Goal: Complete application form

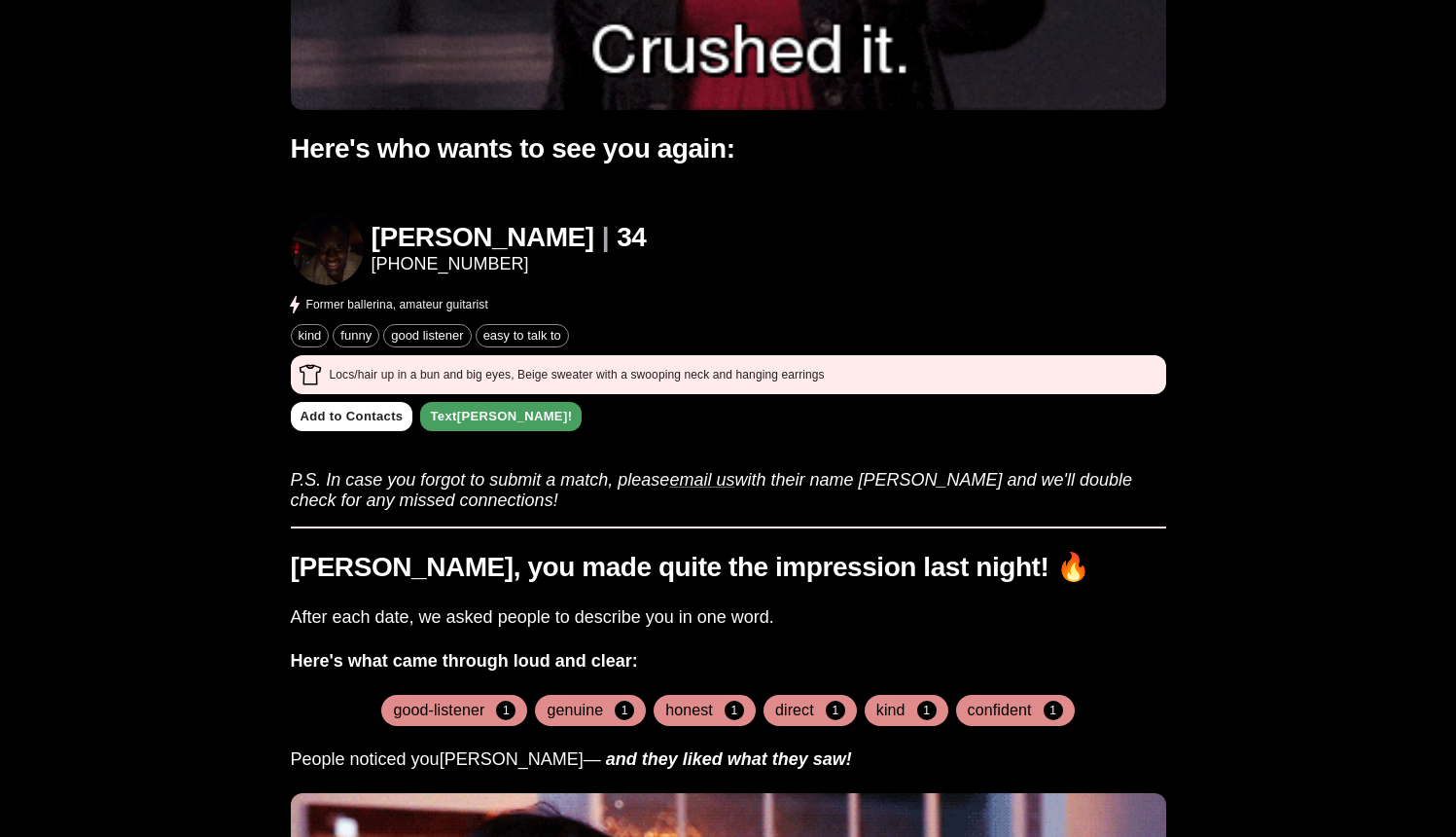
scroll to position [533, 0]
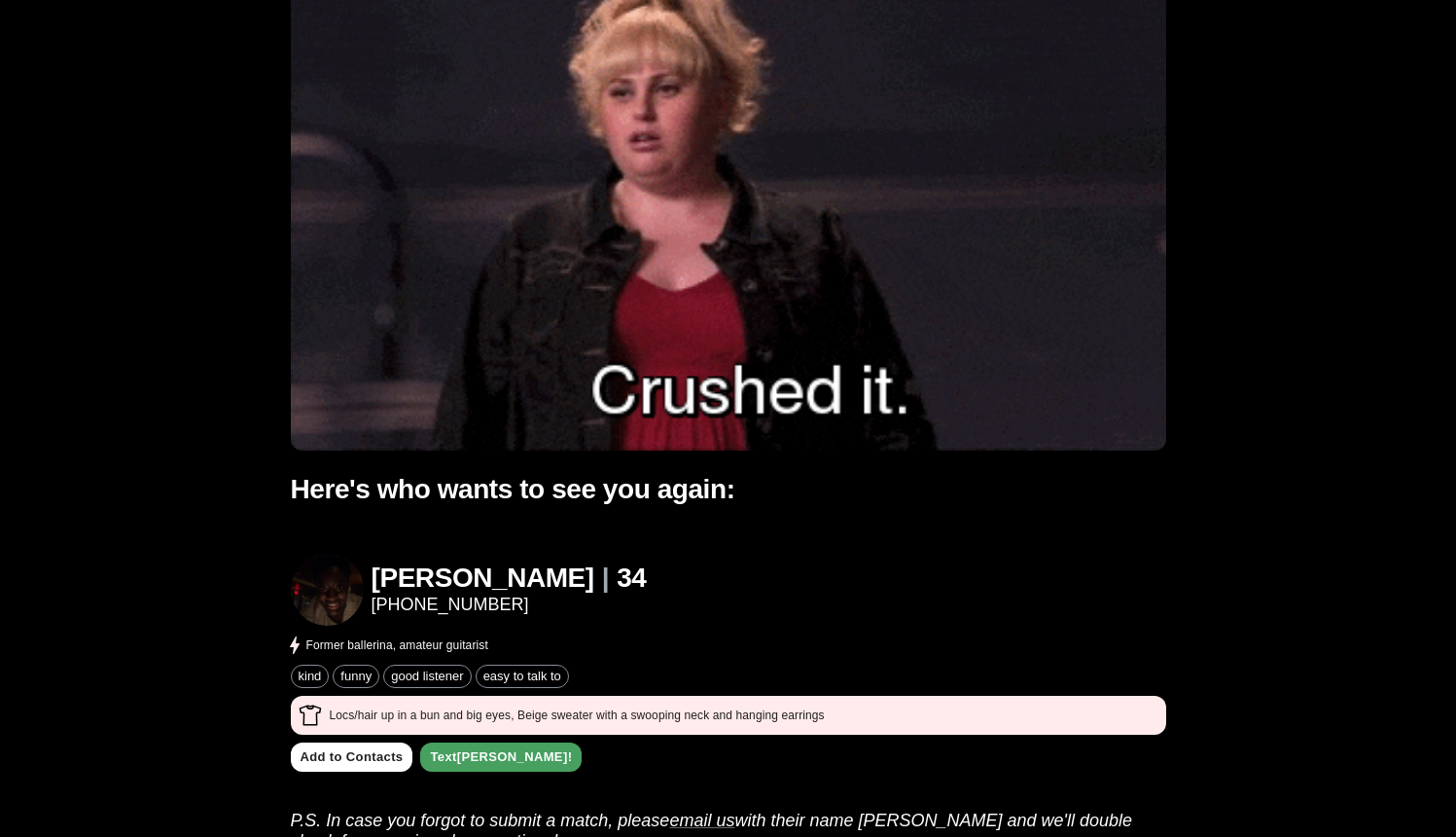
scroll to position [98, 0]
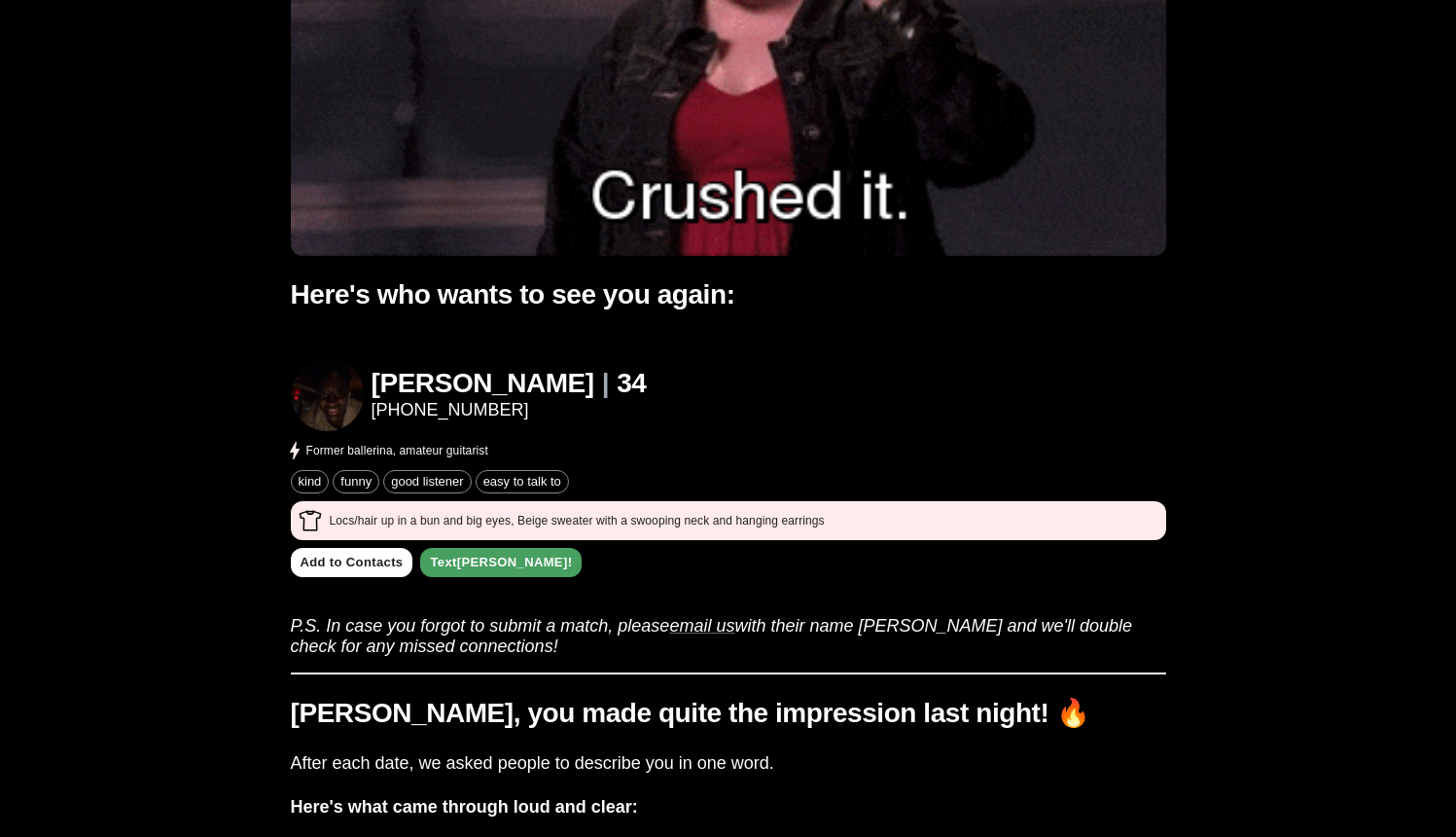
scroll to position [425, 0]
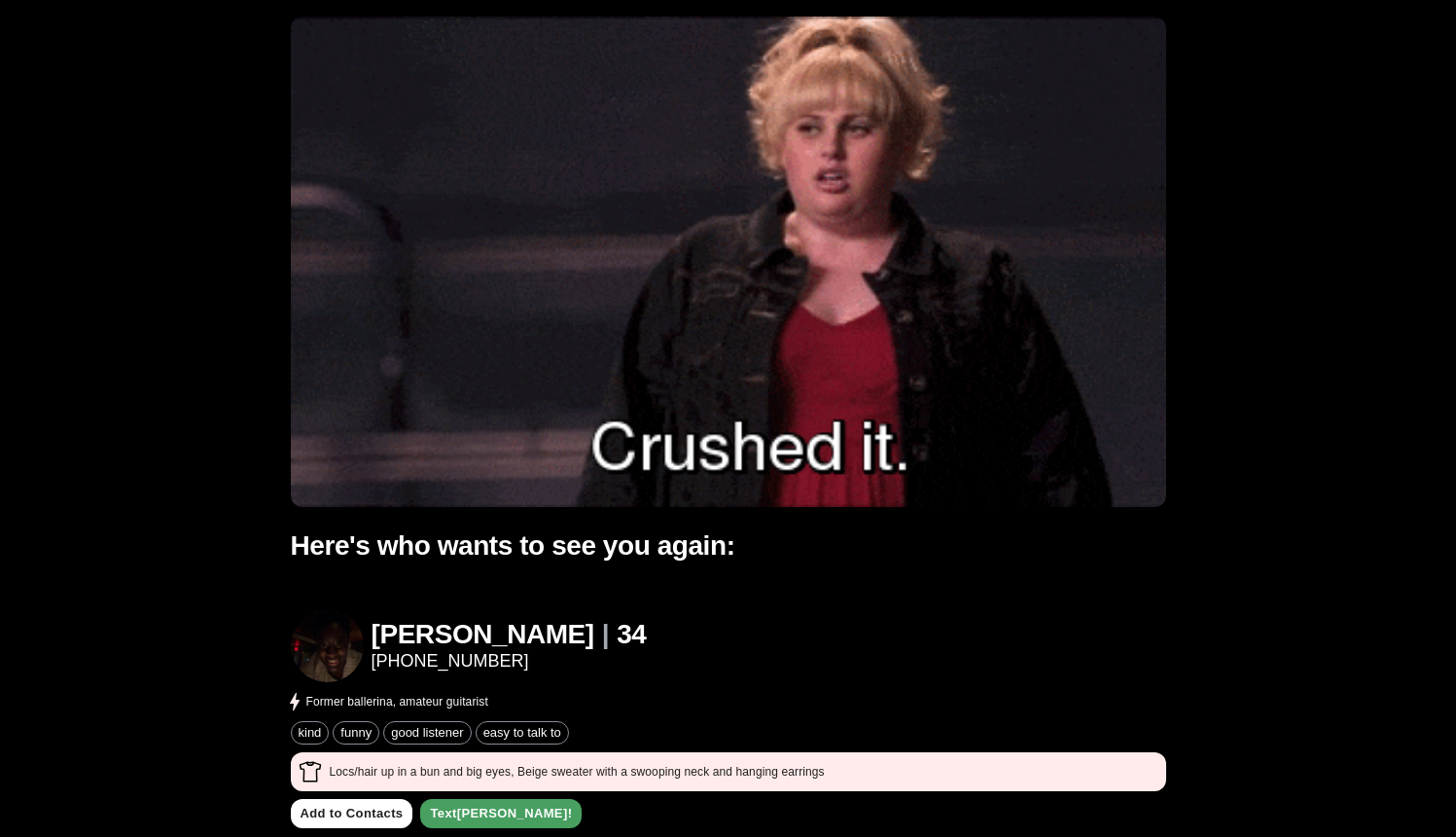
scroll to position [0, 0]
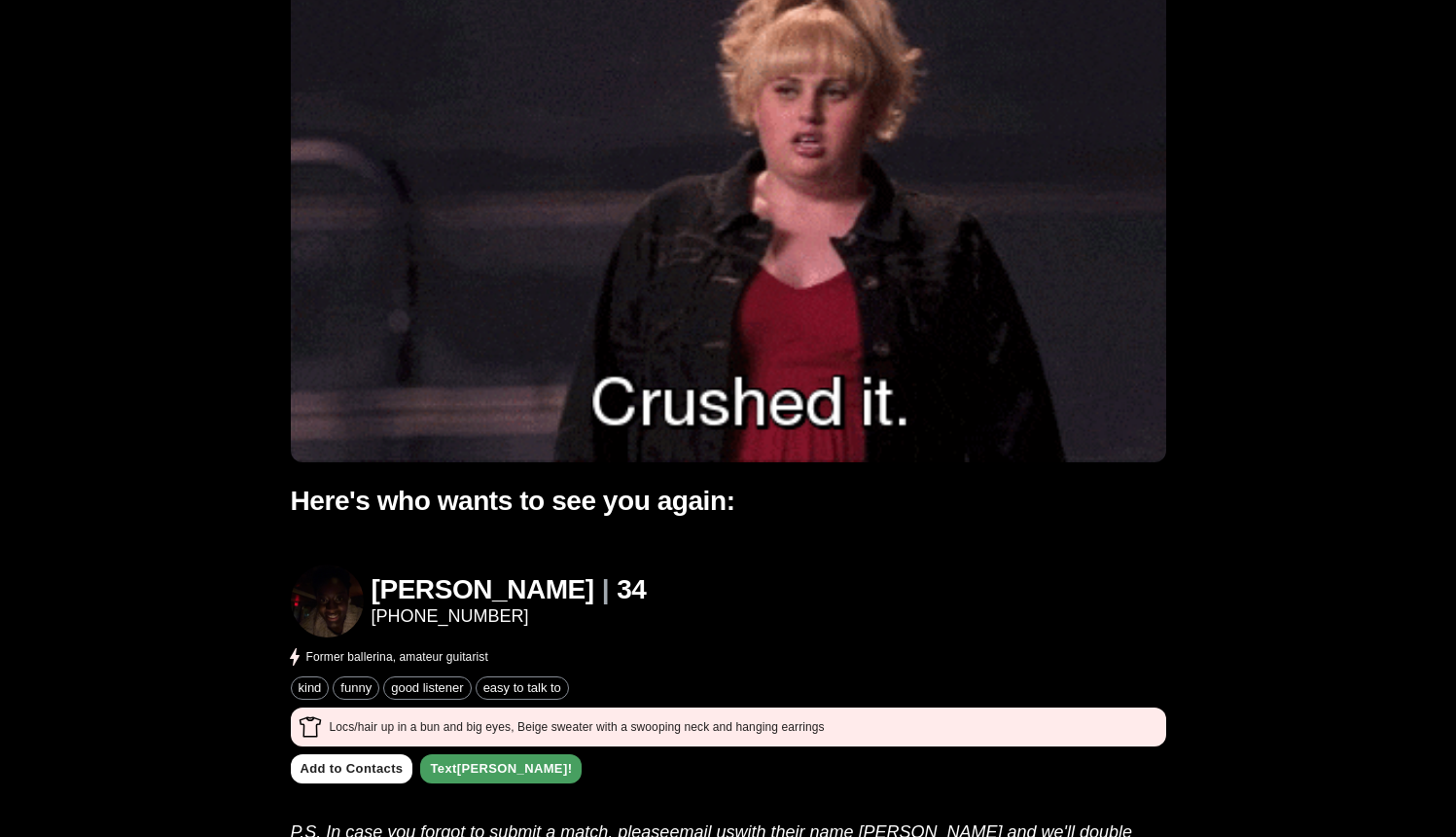
scroll to position [176, 0]
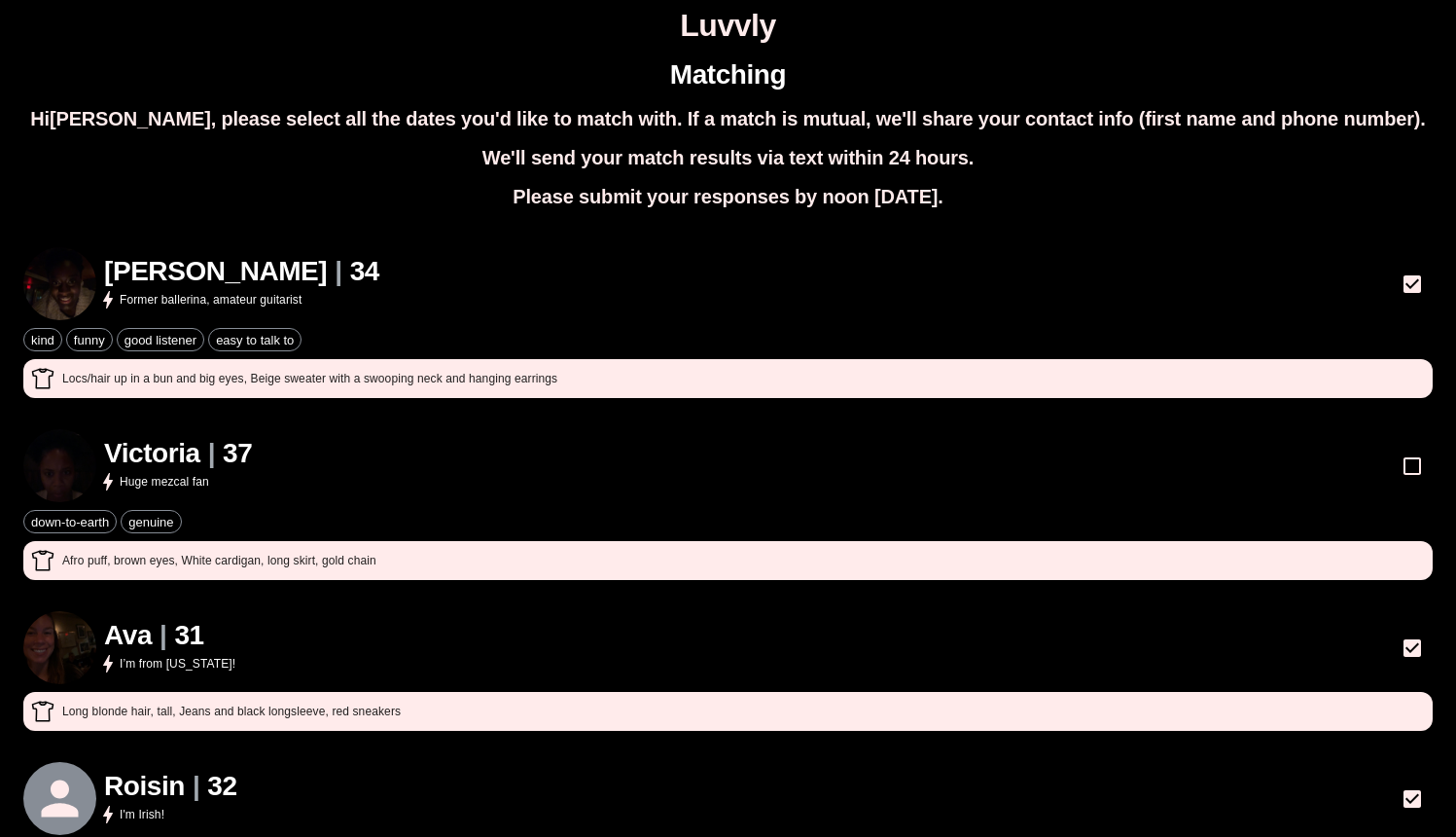
scroll to position [655, 0]
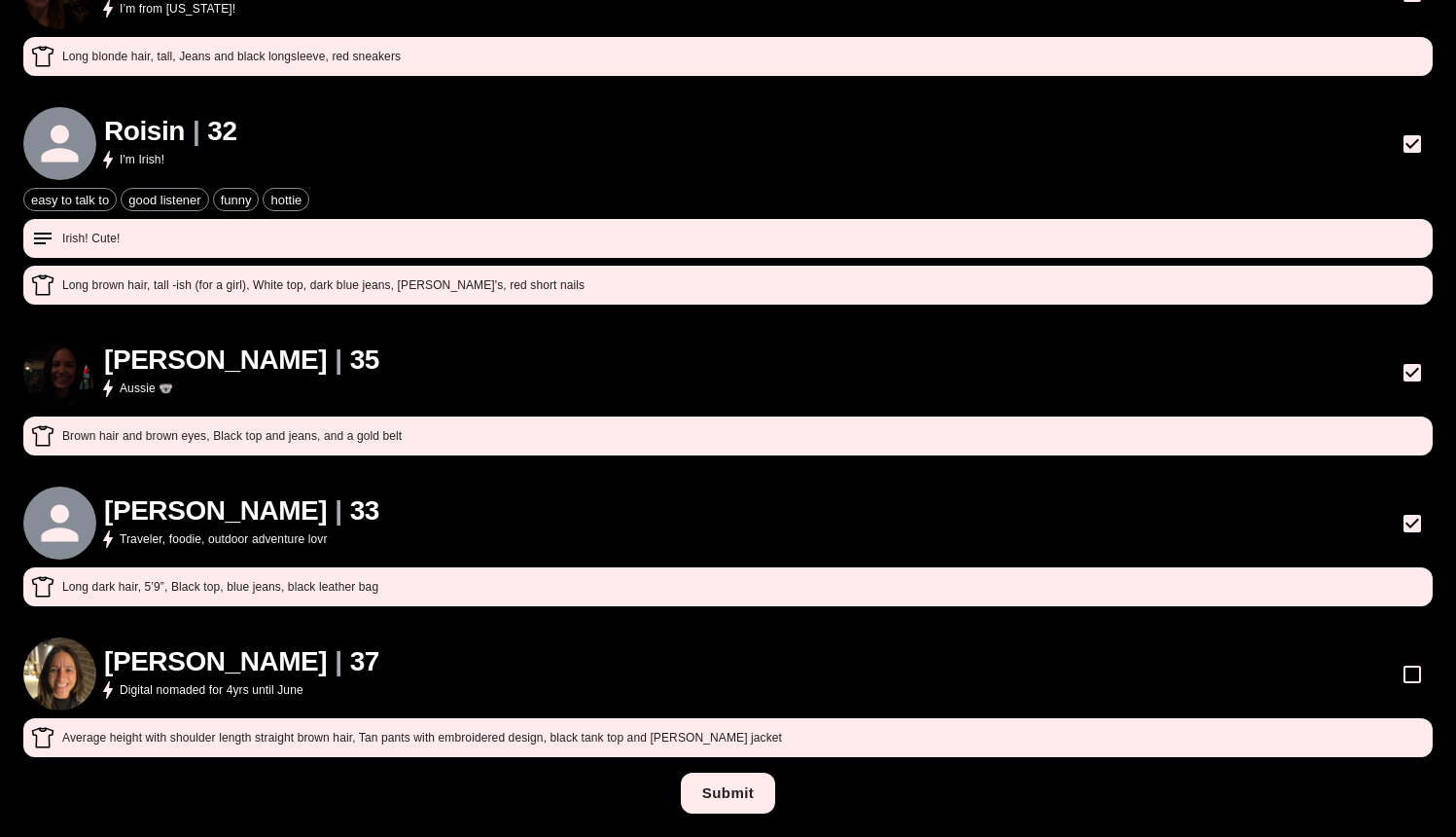
click at [747, 803] on button "Submit" at bounding box center [728, 792] width 95 height 41
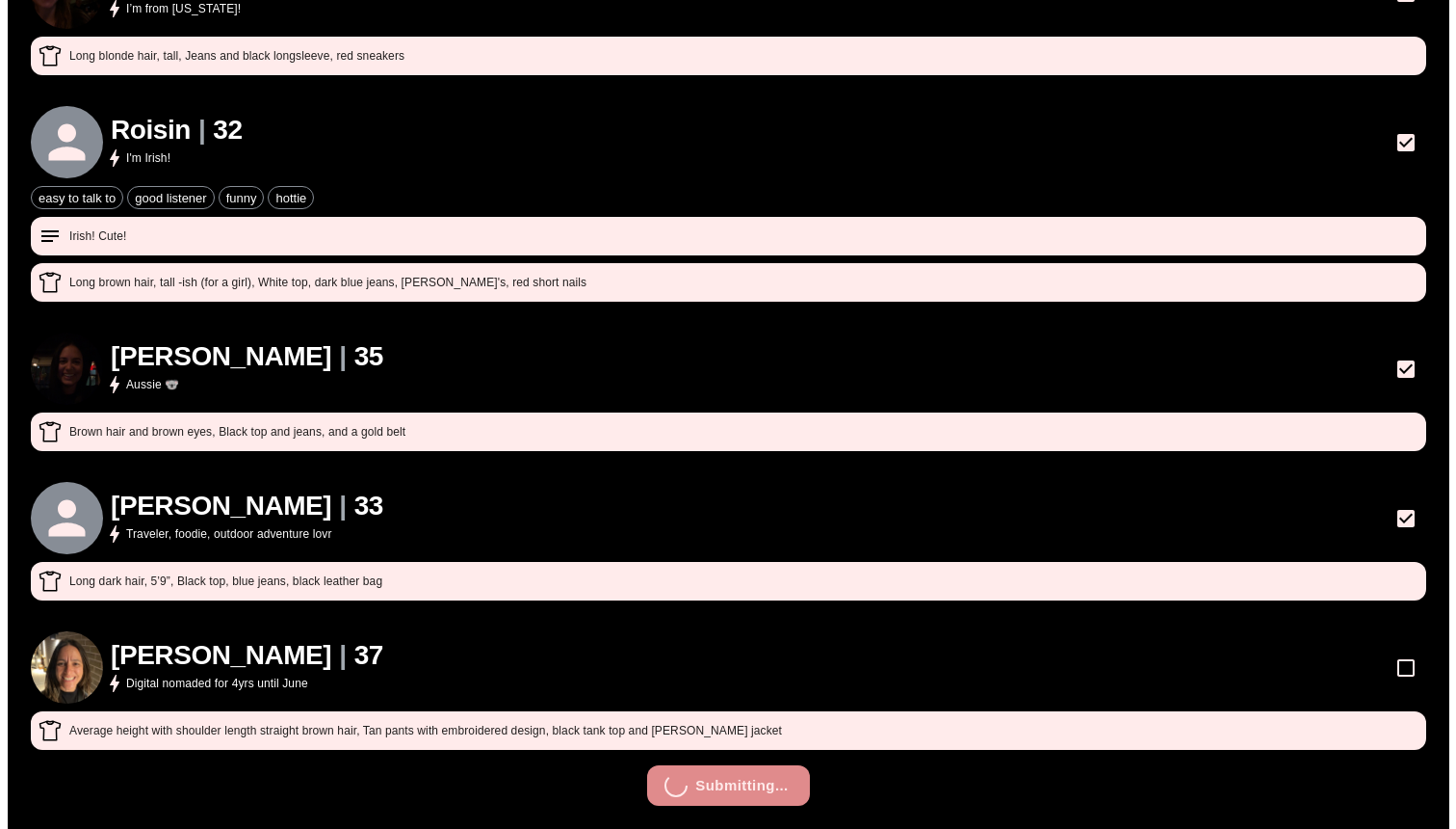
scroll to position [0, 0]
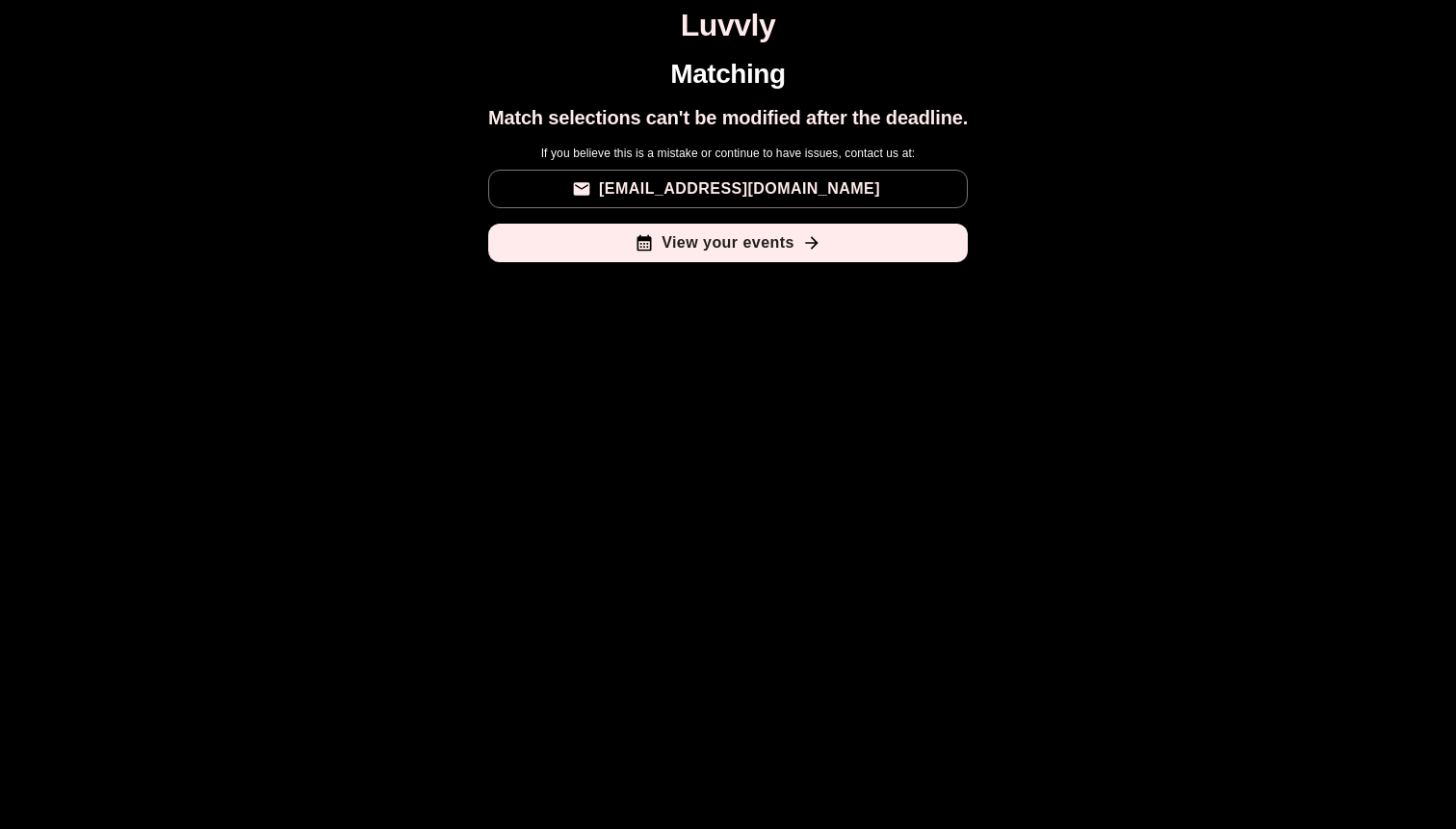
click at [714, 286] on html "Luvvly Matching Match selections can't be modified after the deadline. If you b…" at bounding box center [728, 142] width 1456 height 286
click at [577, 286] on html "Luvvly Matching Match selections can't be modified after the deadline. If you b…" at bounding box center [728, 142] width 1456 height 286
